Goal: Information Seeking & Learning: Check status

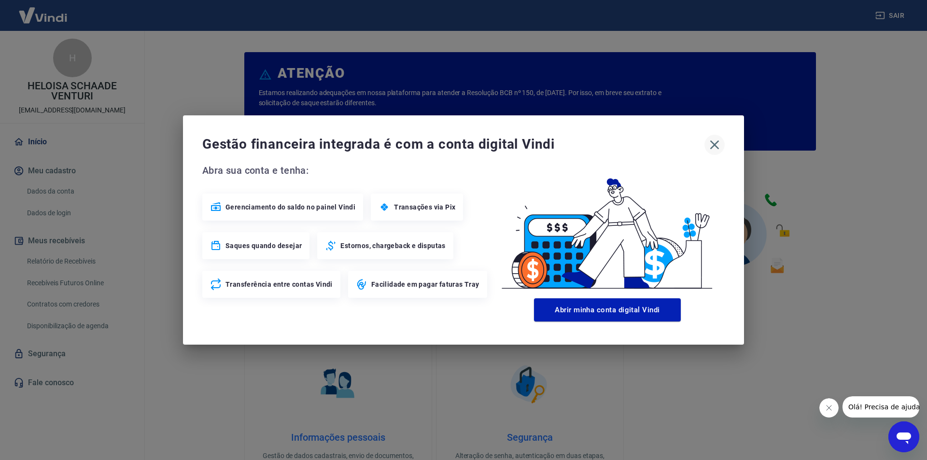
click at [714, 147] on icon "button" at bounding box center [714, 144] width 15 height 15
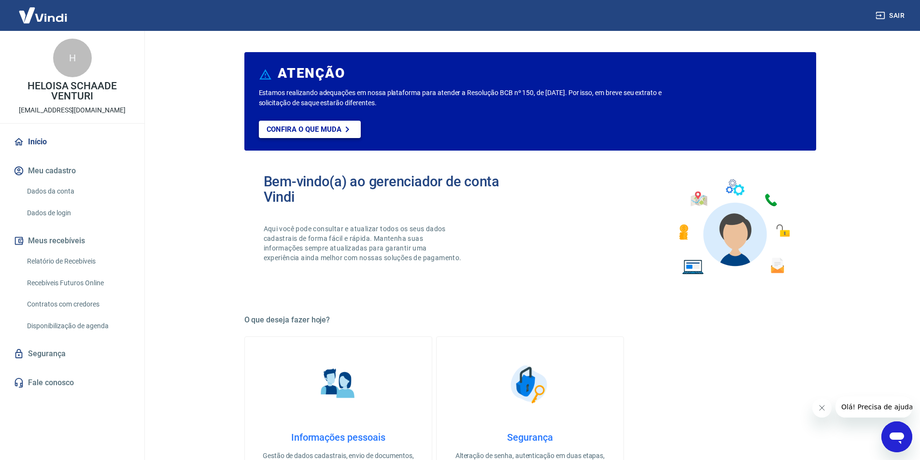
click at [318, 129] on p "Confira o que muda" at bounding box center [303, 129] width 75 height 9
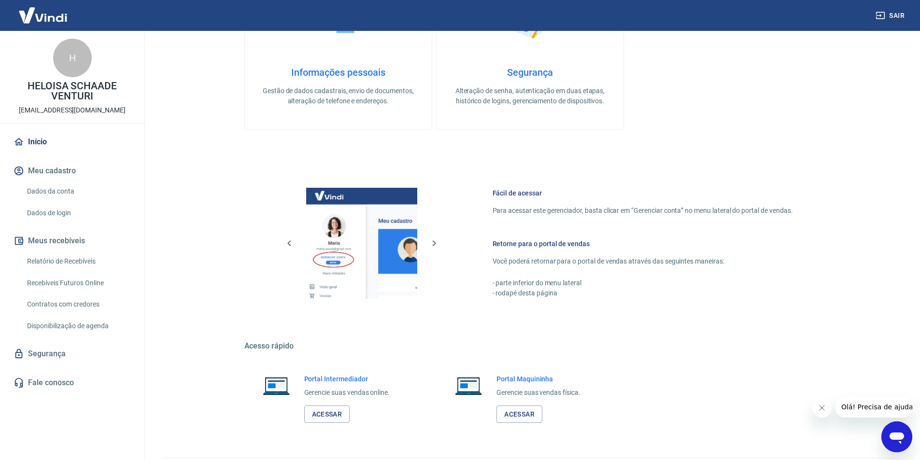
scroll to position [392, 0]
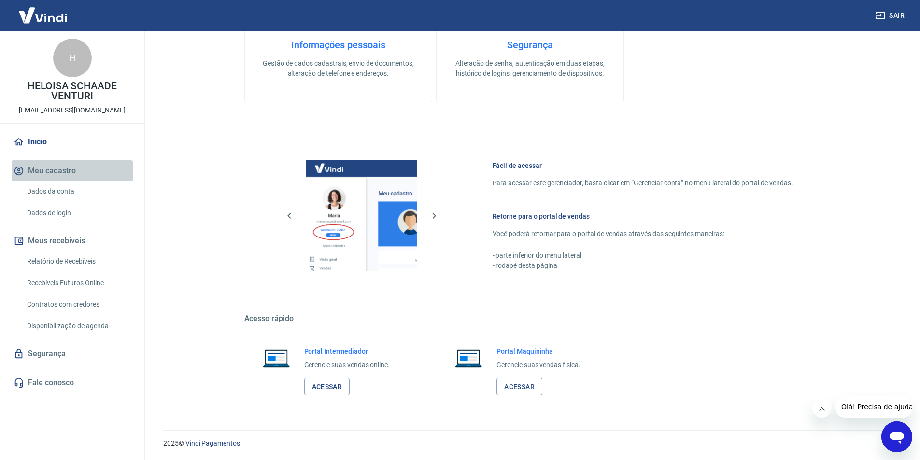
click at [44, 168] on button "Meu cadastro" at bounding box center [72, 170] width 121 height 21
click at [37, 140] on link "Início" at bounding box center [72, 141] width 121 height 21
click at [51, 350] on link "Segurança" at bounding box center [72, 353] width 121 height 21
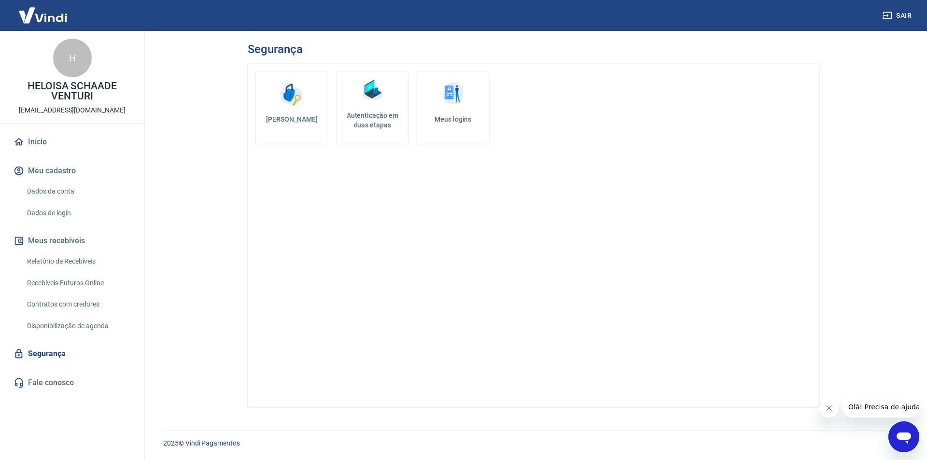
click at [52, 387] on link "Fale conosco" at bounding box center [72, 382] width 121 height 21
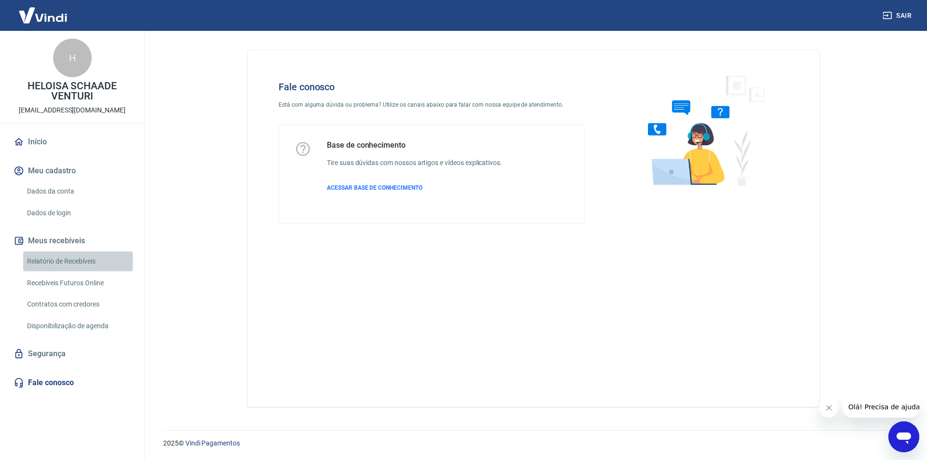
click at [49, 258] on link "Relatório de Recebíveis" at bounding box center [78, 261] width 110 height 20
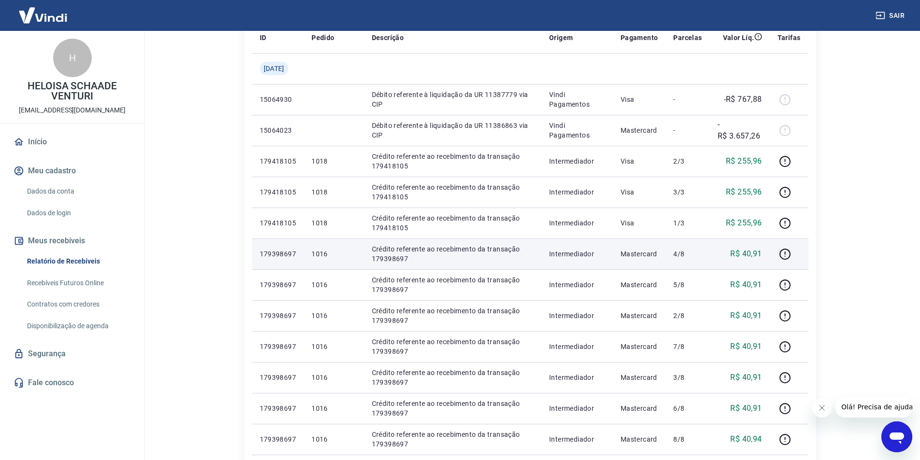
scroll to position [145, 0]
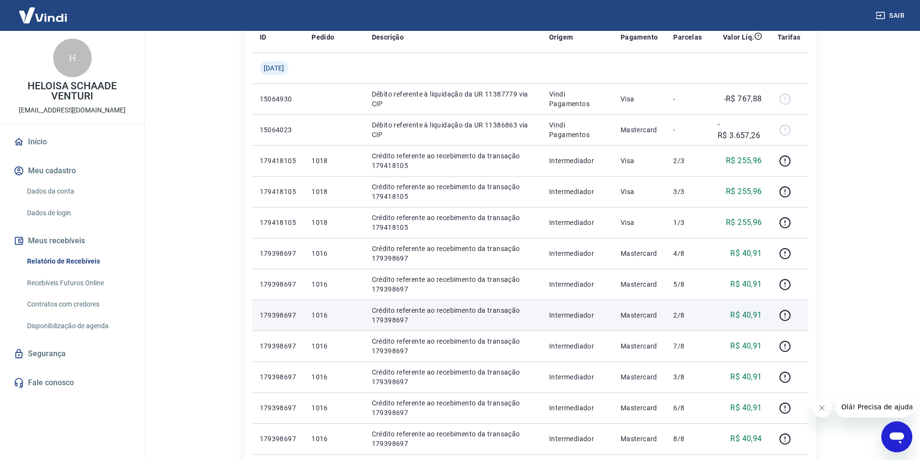
drag, startPoint x: 435, startPoint y: 310, endPoint x: 509, endPoint y: 313, distance: 73.4
click at [449, 311] on p "Crédito referente ao recebimento da transação 179398697" at bounding box center [453, 315] width 162 height 19
click at [533, 313] on p "Crédito referente ao recebimento da transação 179398697" at bounding box center [453, 315] width 162 height 19
drag, startPoint x: 675, startPoint y: 328, endPoint x: 692, endPoint y: 327, distance: 17.4
click at [675, 328] on td "2/8" at bounding box center [687, 315] width 44 height 31
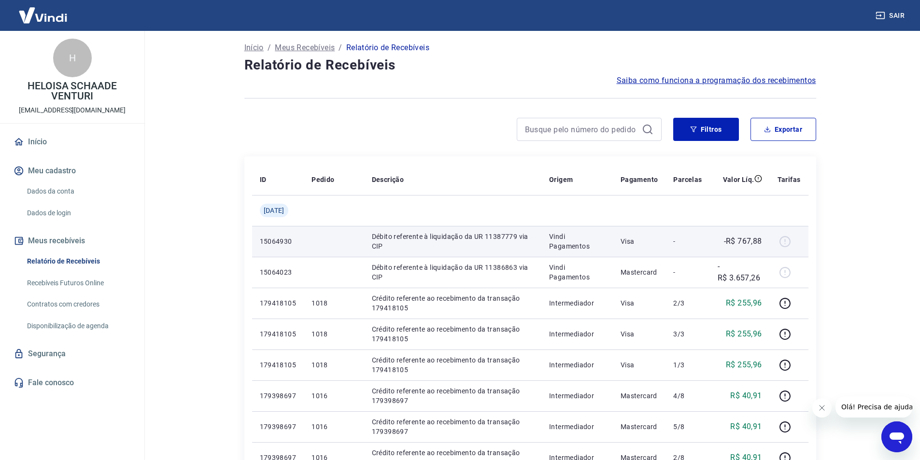
scroll to position [0, 0]
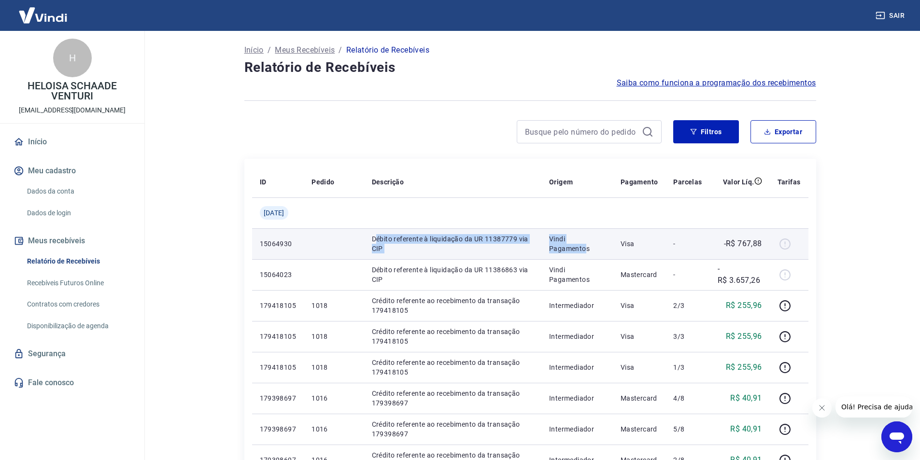
drag, startPoint x: 383, startPoint y: 237, endPoint x: 611, endPoint y: 251, distance: 228.7
click at [589, 252] on tr "15064930 Débito referente à liquidação da UR 11387779 via CIP Vindi Pagamentos …" at bounding box center [530, 243] width 556 height 31
click at [714, 248] on td "-R$ 767,88" at bounding box center [740, 243] width 60 height 31
click at [783, 244] on div at bounding box center [788, 243] width 23 height 15
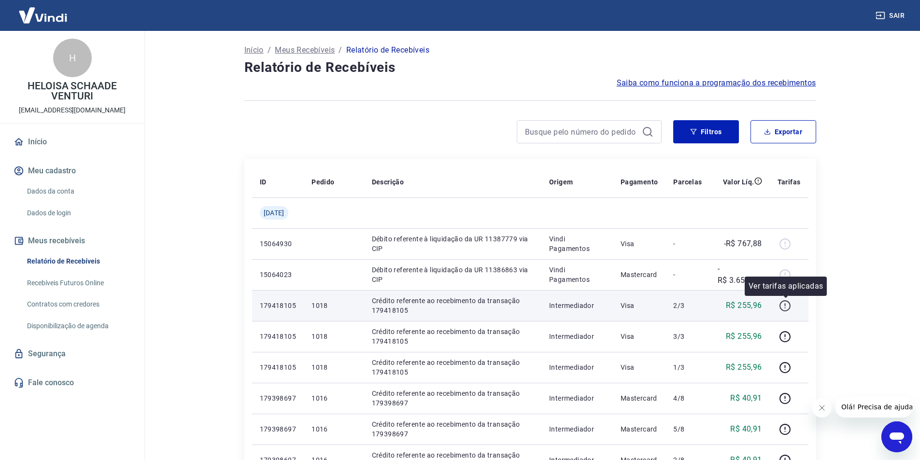
click at [782, 306] on icon "button" at bounding box center [785, 306] width 12 height 12
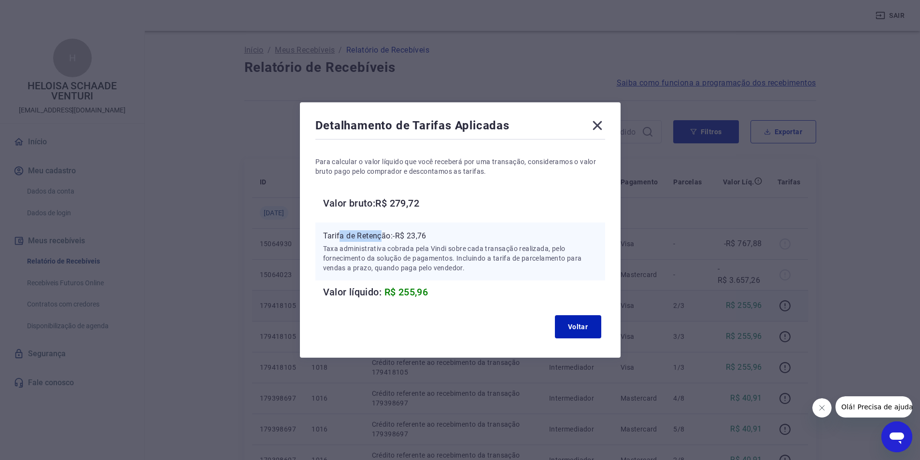
drag, startPoint x: 343, startPoint y: 235, endPoint x: 504, endPoint y: 250, distance: 162.4
click at [399, 240] on p "Tarifa de Retenção: -R$ 23,76" at bounding box center [460, 236] width 274 height 12
click at [505, 250] on p "Taxa administrativa cobrada pela Vindi sobre cada transação realizada, pelo for…" at bounding box center [460, 258] width 274 height 29
click at [390, 255] on p "Taxa administrativa cobrada pela Vindi sobre cada transação realizada, pelo for…" at bounding box center [460, 258] width 274 height 29
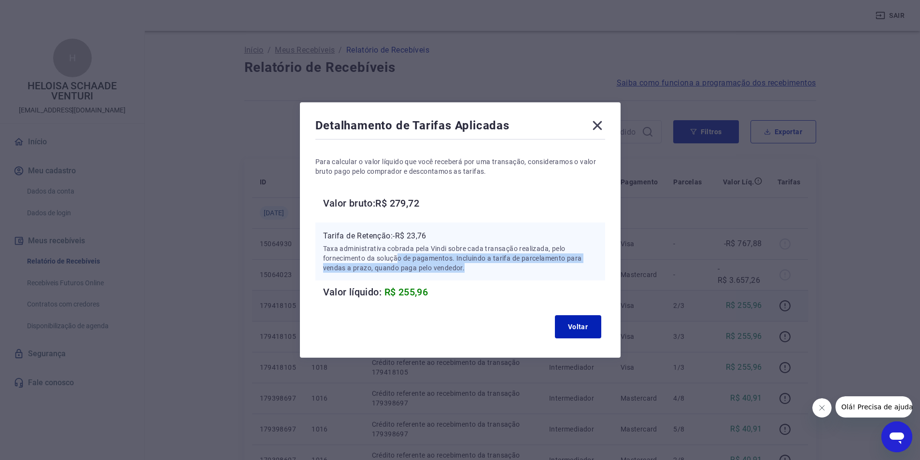
drag, startPoint x: 401, startPoint y: 259, endPoint x: 490, endPoint y: 264, distance: 89.5
click at [490, 264] on p "Taxa administrativa cobrada pela Vindi sobre cada transação realizada, pelo for…" at bounding box center [460, 258] width 274 height 29
click at [537, 270] on p "Taxa administrativa cobrada pela Vindi sobre cada transação realizada, pelo for…" at bounding box center [460, 258] width 274 height 29
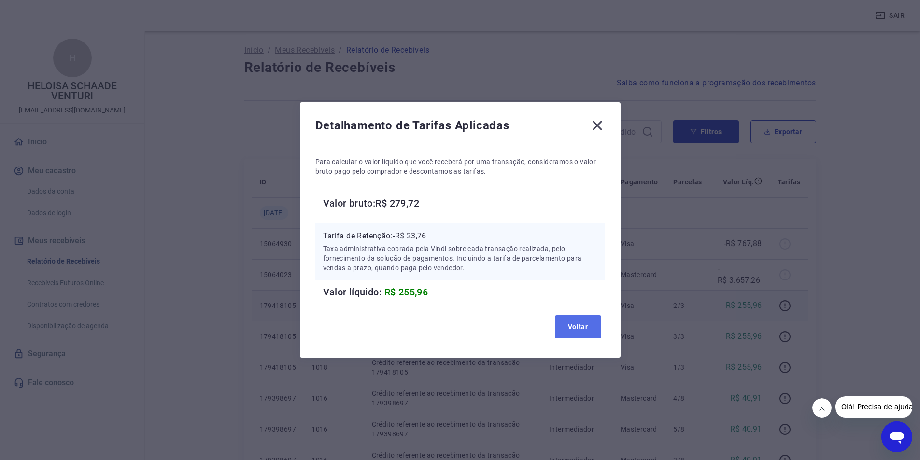
click at [575, 325] on button "Voltar" at bounding box center [578, 326] width 46 height 23
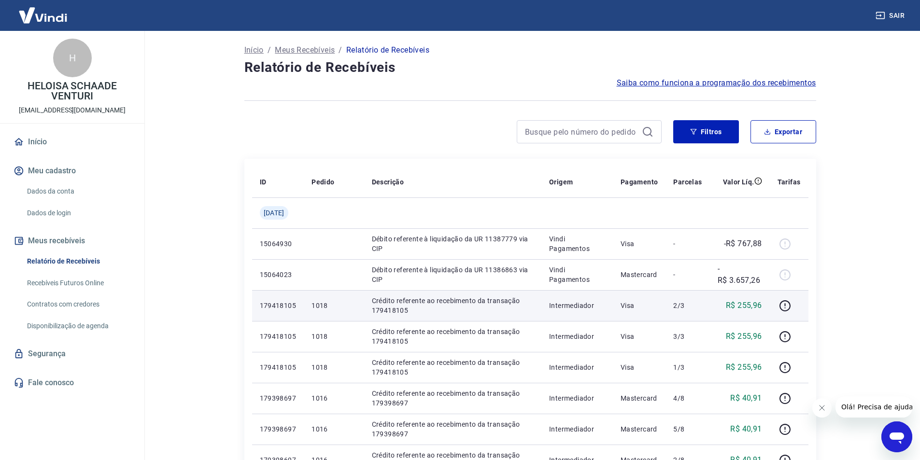
click at [71, 284] on link "Recebíveis Futuros Online" at bounding box center [78, 283] width 110 height 20
